Goal: Information Seeking & Learning: Learn about a topic

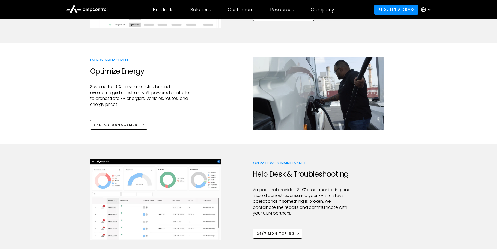
scroll to position [339, 0]
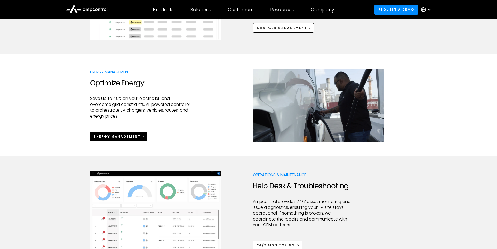
click at [124, 136] on div "Energy Management" at bounding box center [117, 136] width 46 height 5
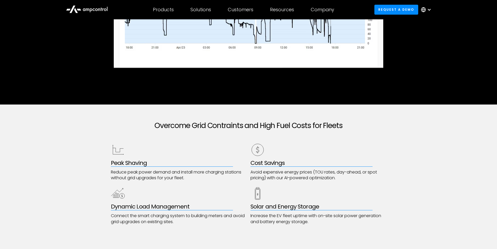
scroll to position [209, 0]
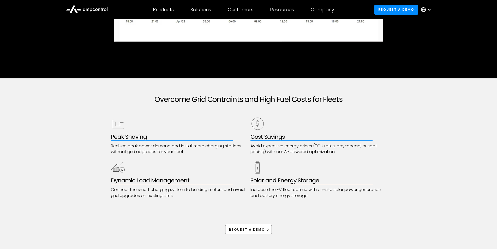
click at [100, 139] on div "Overcome Grid Contraints and High Fuel Costs for Fleets Peak Shaving Reduce pea…" at bounding box center [248, 164] width 497 height 172
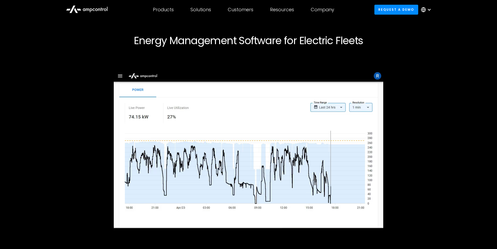
scroll to position [0, 0]
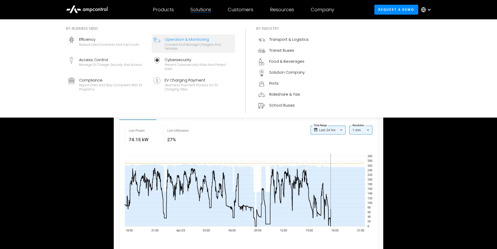
click at [190, 45] on div "Connect and manage chargers and vehicles" at bounding box center [199, 47] width 68 height 8
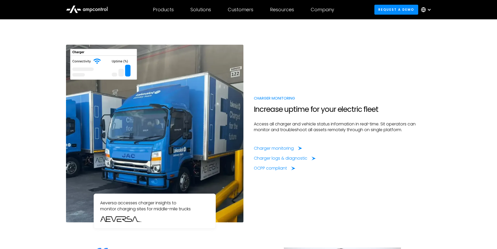
scroll to position [365, 0]
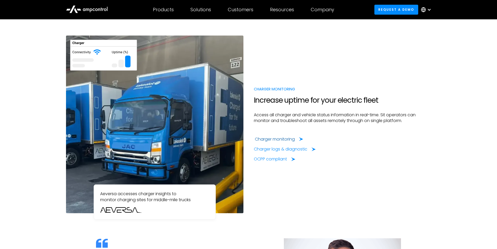
click at [279, 139] on div "Charger monitoring" at bounding box center [275, 139] width 40 height 6
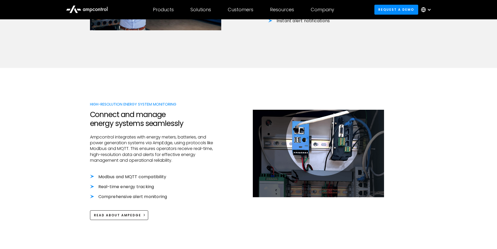
scroll to position [469, 0]
